Goal: Task Accomplishment & Management: Use online tool/utility

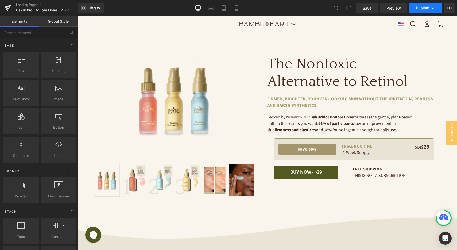
click at [423, 8] on span "Publish" at bounding box center [422, 8] width 13 height 4
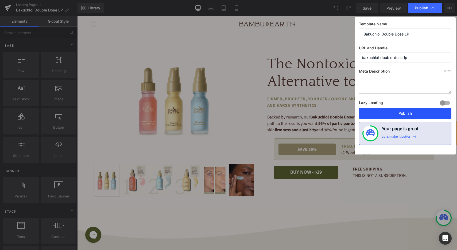
click at [398, 111] on button "Publish" at bounding box center [405, 113] width 92 height 11
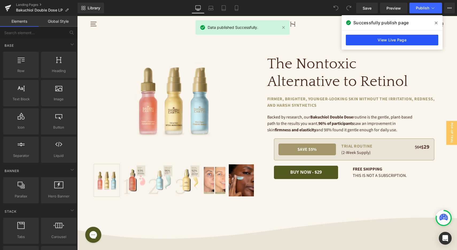
click at [399, 39] on link "View Live Page" at bounding box center [392, 40] width 92 height 11
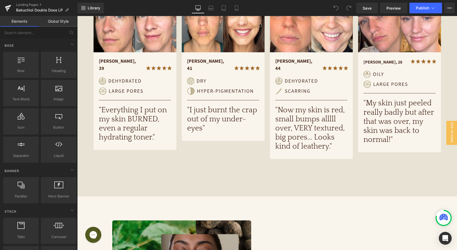
scroll to position [45, 0]
